Goal: Check status: Check status

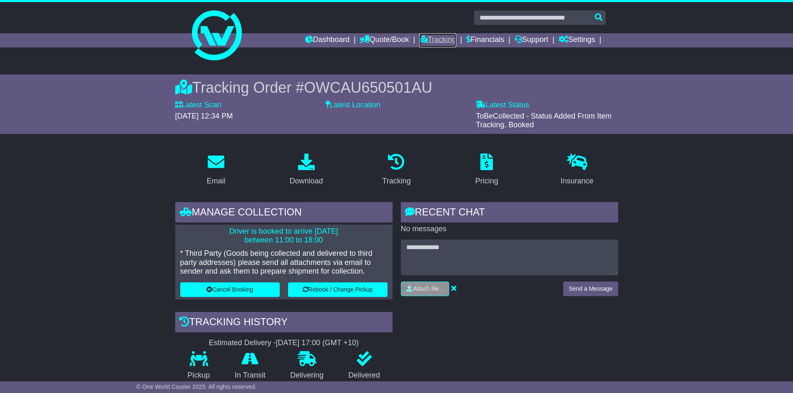
click at [439, 39] on link "Tracking" at bounding box center [437, 40] width 37 height 14
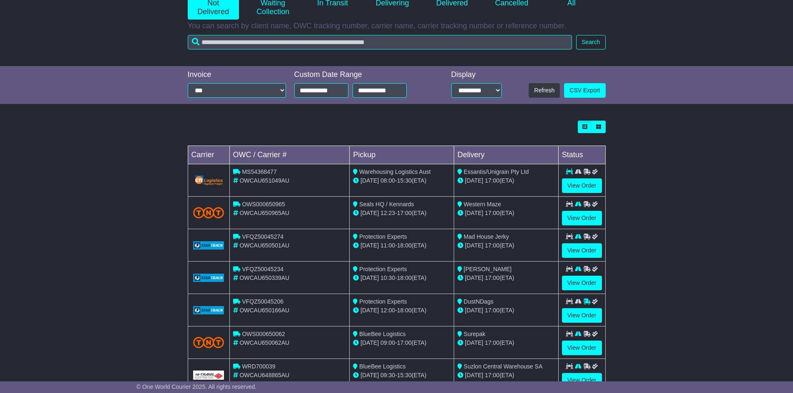
scroll to position [185, 0]
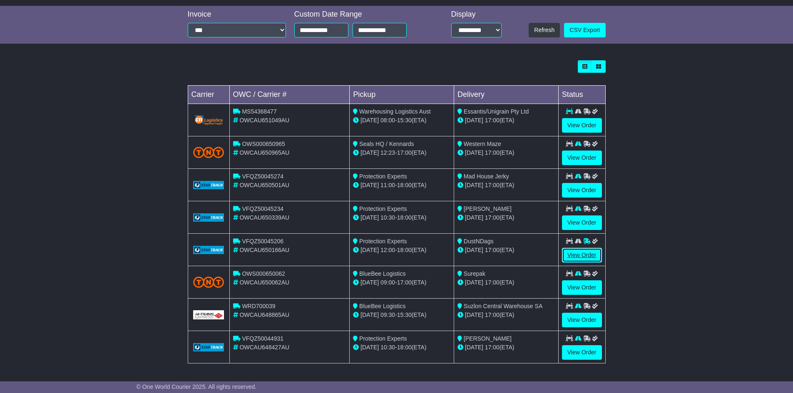
click at [583, 255] on link "View Order" at bounding box center [582, 255] width 40 height 15
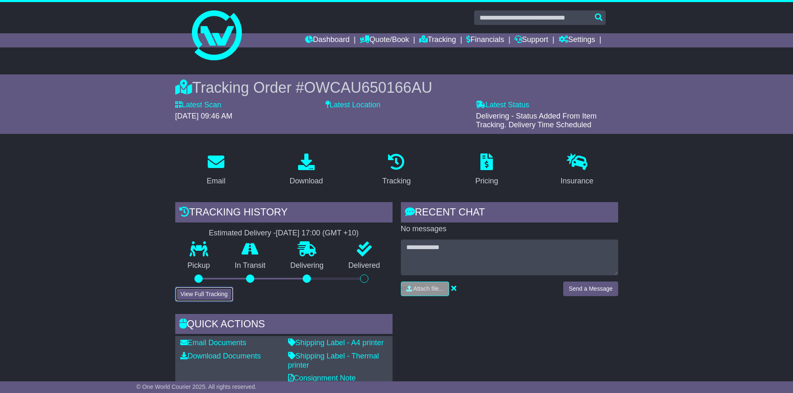
click at [225, 291] on button "View Full Tracking" at bounding box center [204, 294] width 58 height 15
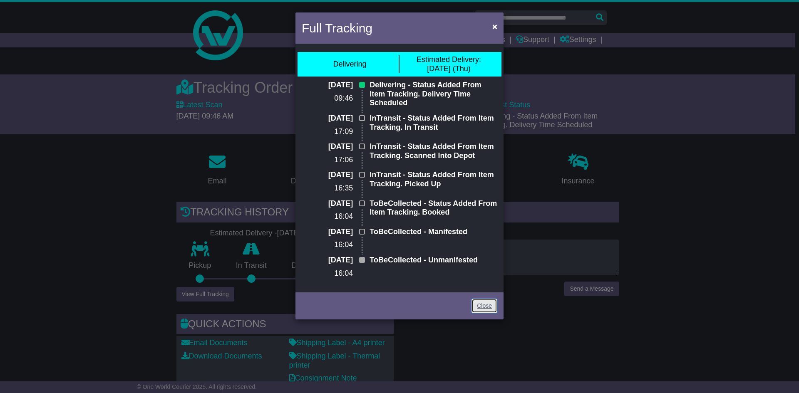
click at [478, 303] on link "Close" at bounding box center [484, 306] width 26 height 15
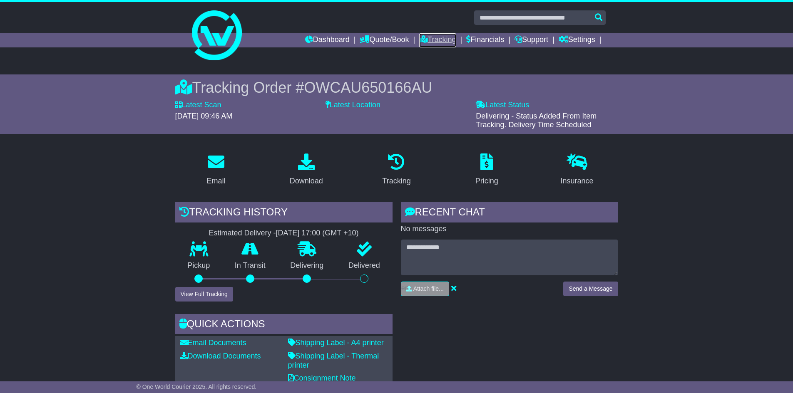
click at [445, 36] on link "Tracking" at bounding box center [437, 40] width 37 height 14
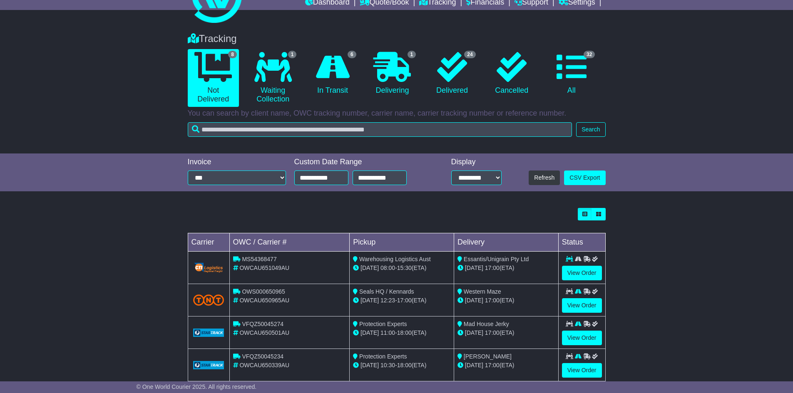
scroll to position [83, 0]
